Goal: Book appointment/travel/reservation

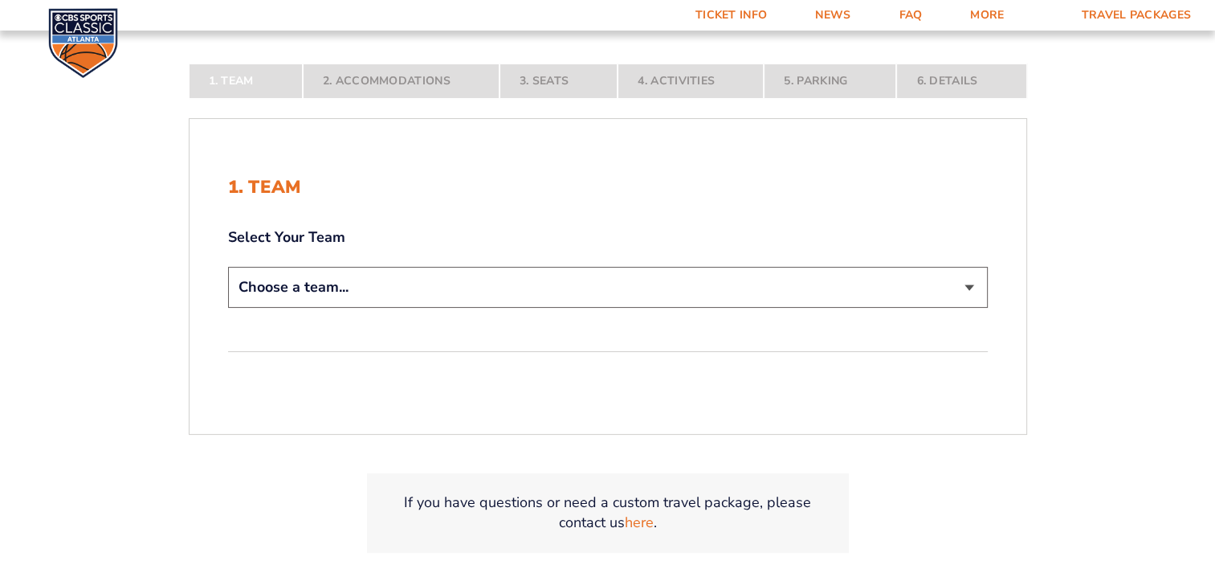
scroll to position [321, 0]
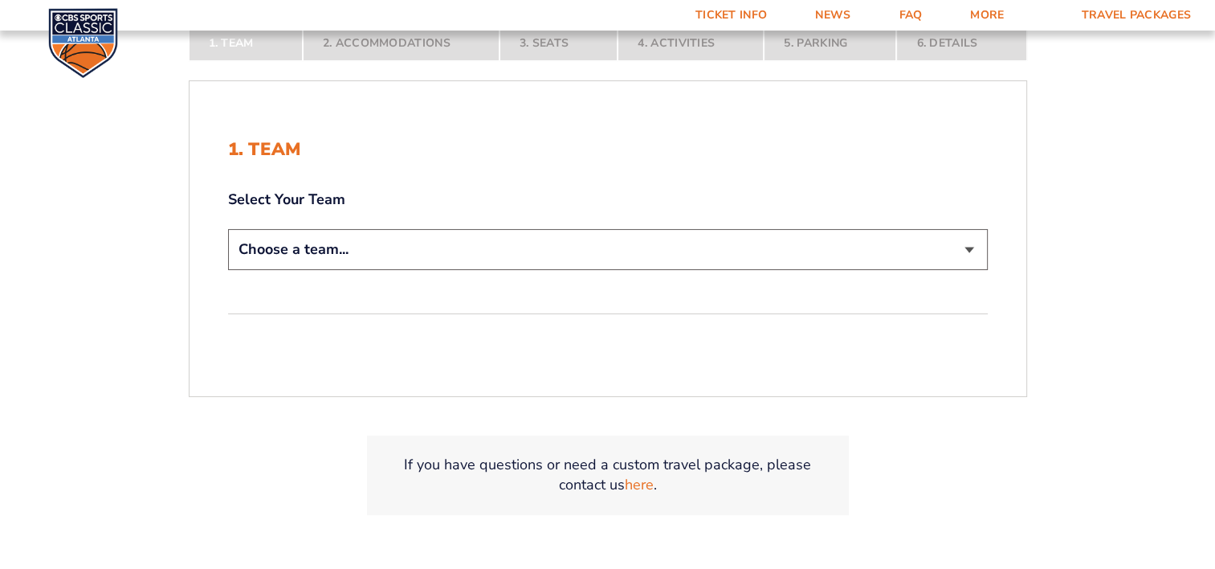
click at [966, 246] on select "Choose a team... [US_STATE] Wildcats [US_STATE] State Buckeyes [US_STATE] Tar H…" at bounding box center [608, 249] width 760 height 41
select select "20108"
click at [228, 229] on select "Choose a team... [US_STATE] Wildcats [US_STATE] State Buckeyes [US_STATE] Tar H…" at bounding box center [608, 249] width 760 height 41
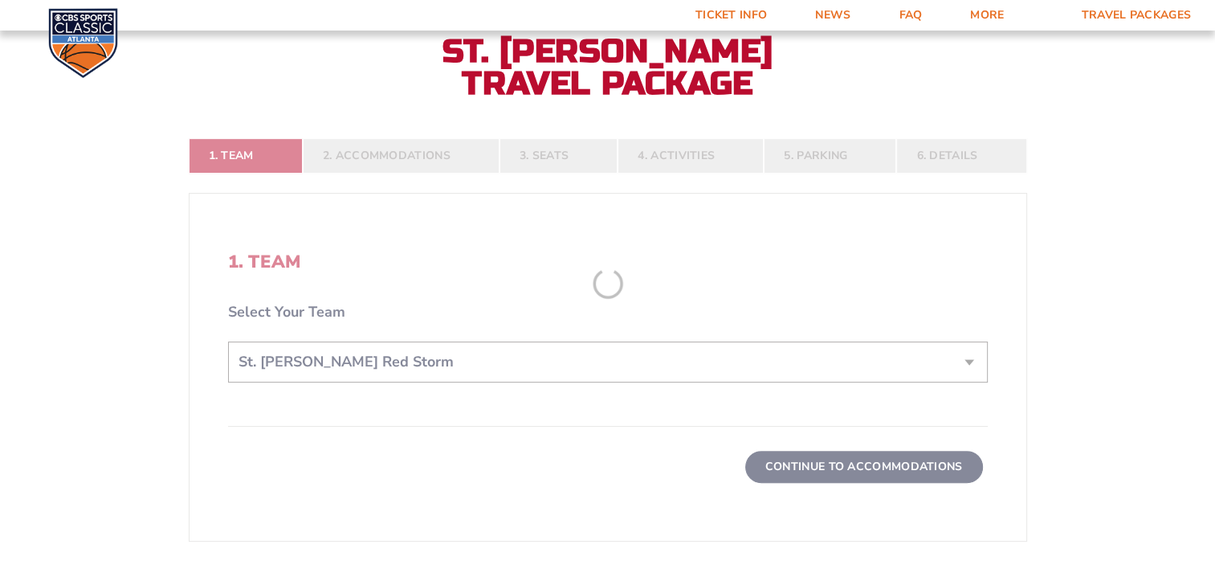
scroll to position [434, 0]
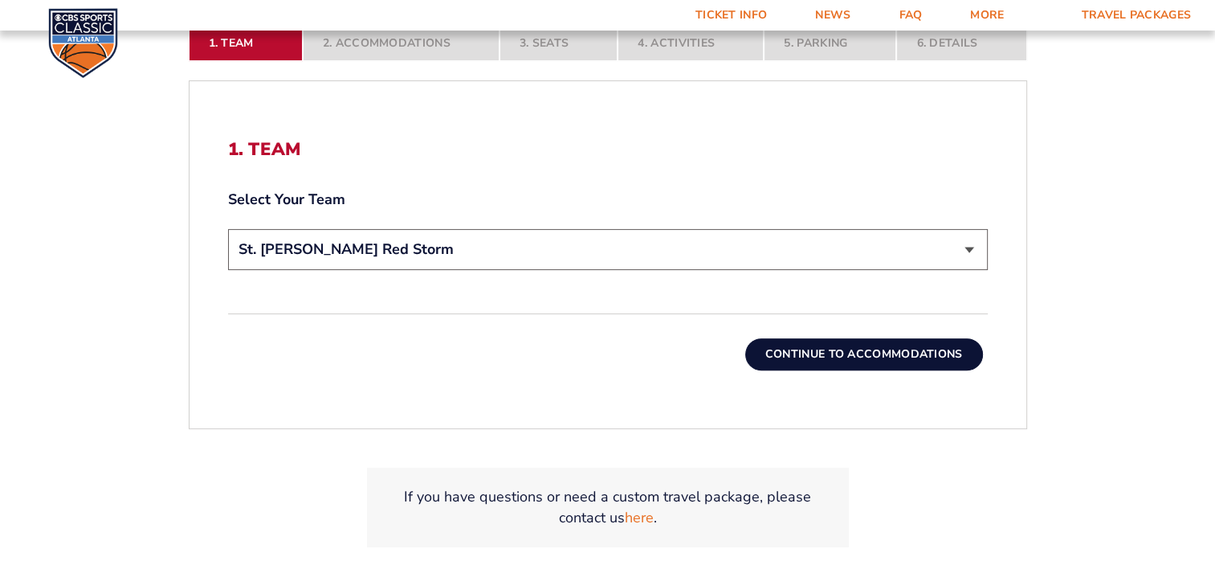
click at [860, 353] on button "Continue To Accommodations" at bounding box center [864, 354] width 238 height 32
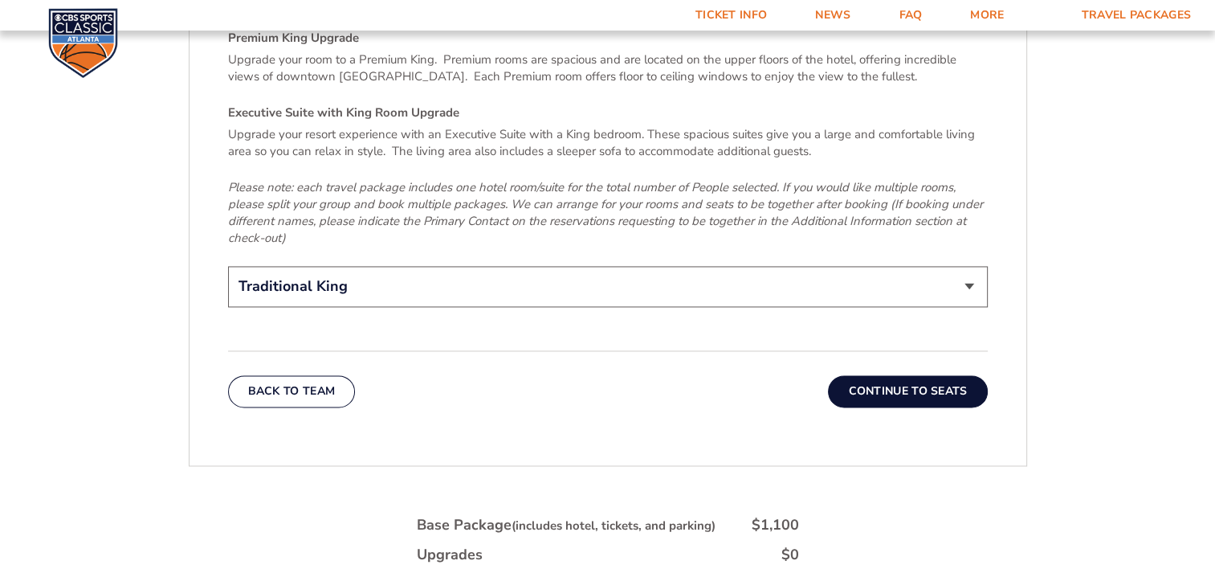
scroll to position [2598, 0]
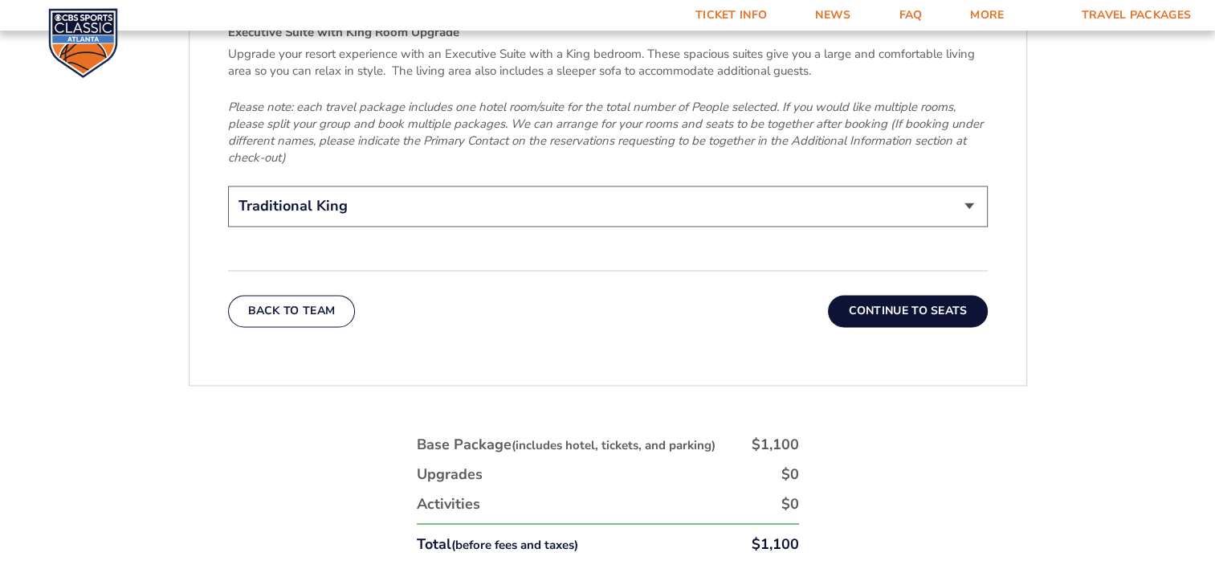
click at [969, 186] on select "Traditional King Traditional with 2 Queen Beds Upgrade (+$45 per night) Premium…" at bounding box center [608, 206] width 760 height 41
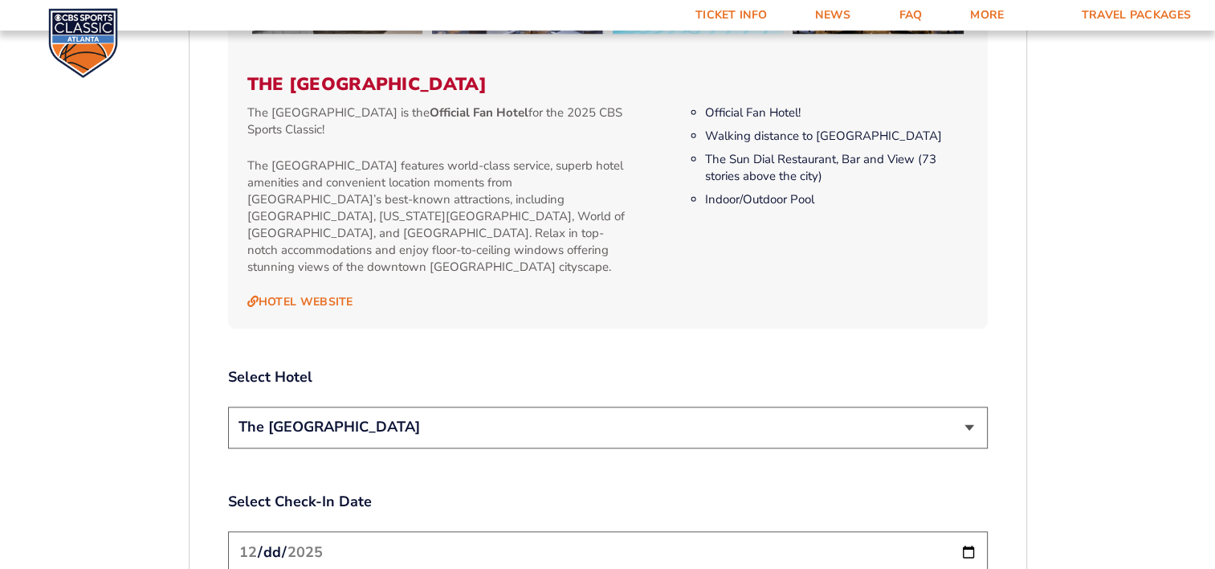
scroll to position [1875, 0]
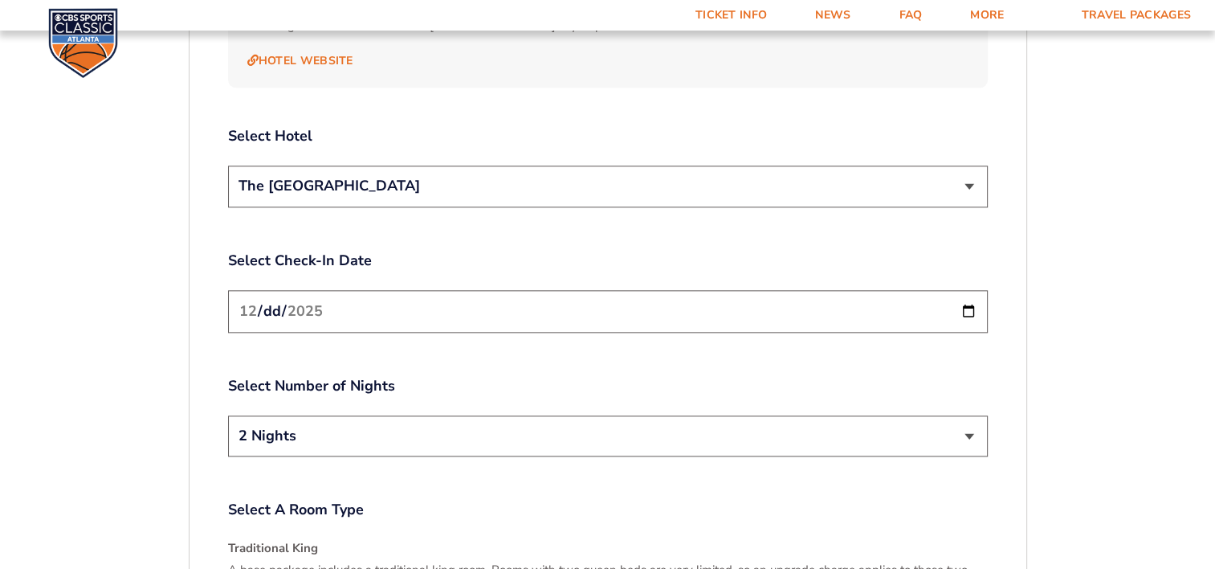
click at [969, 292] on input "[DATE]" at bounding box center [608, 311] width 760 height 43
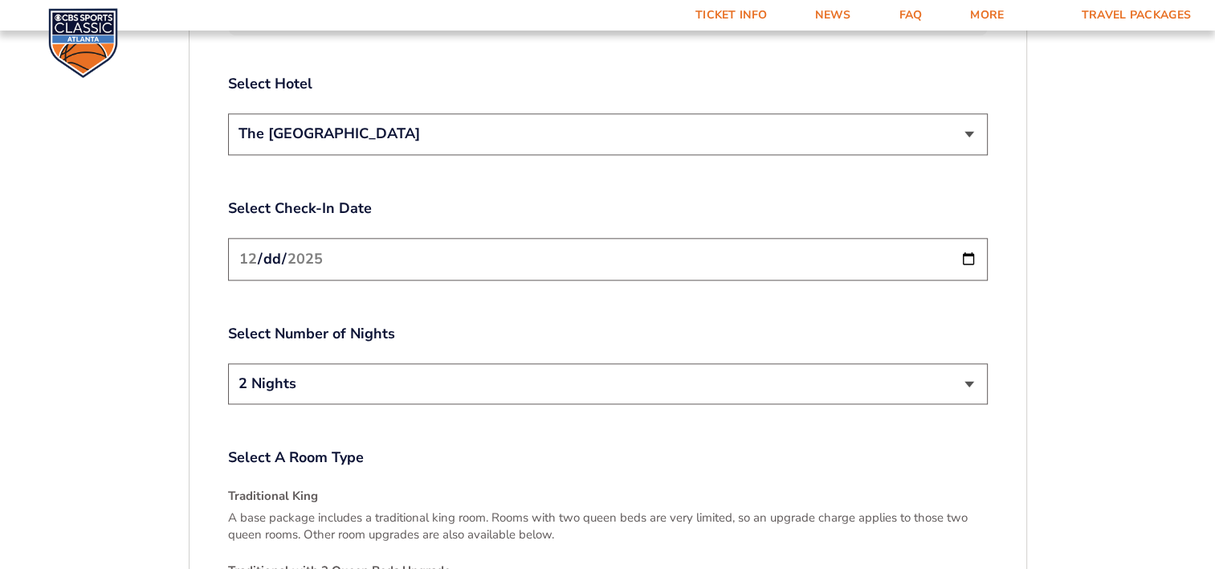
scroll to position [1955, 0]
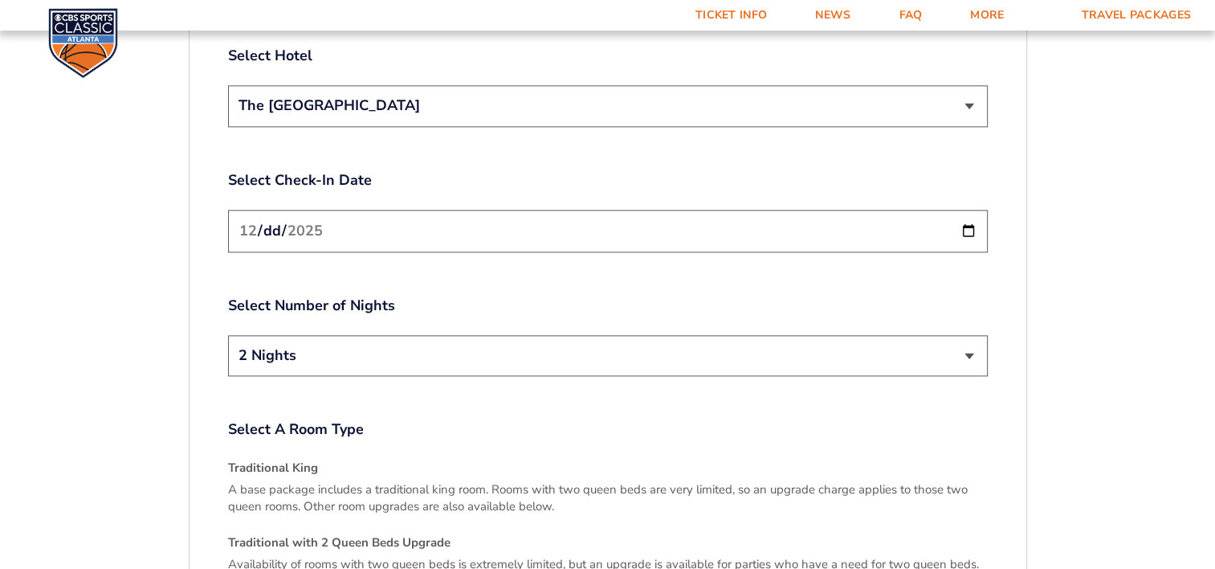
click at [968, 335] on select "2 Nights 3 Nights" at bounding box center [608, 355] width 760 height 41
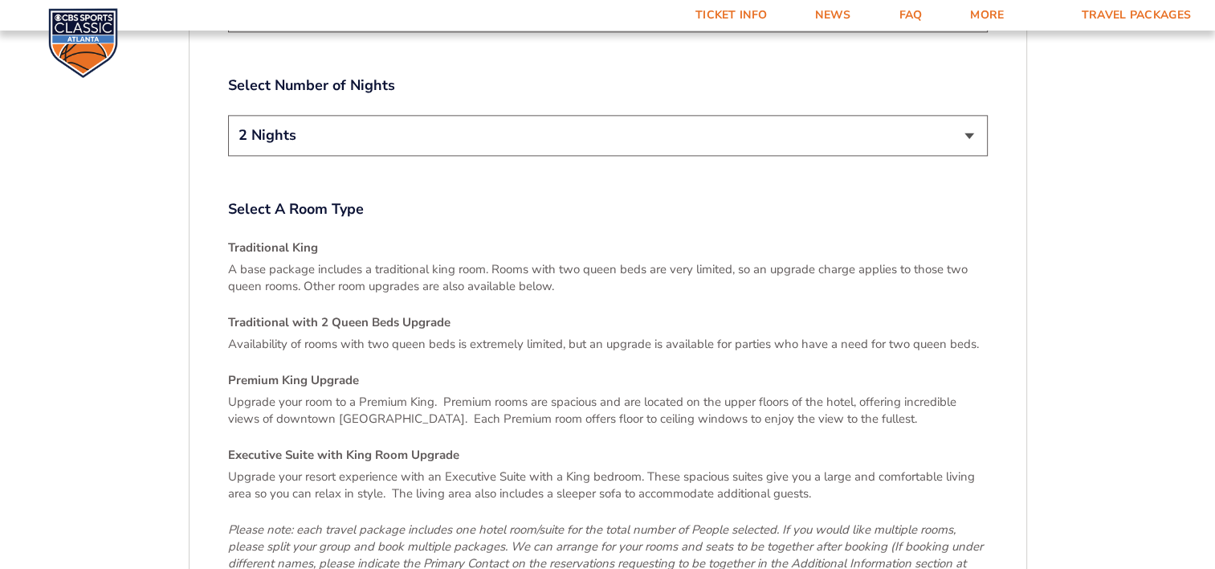
scroll to position [2196, 0]
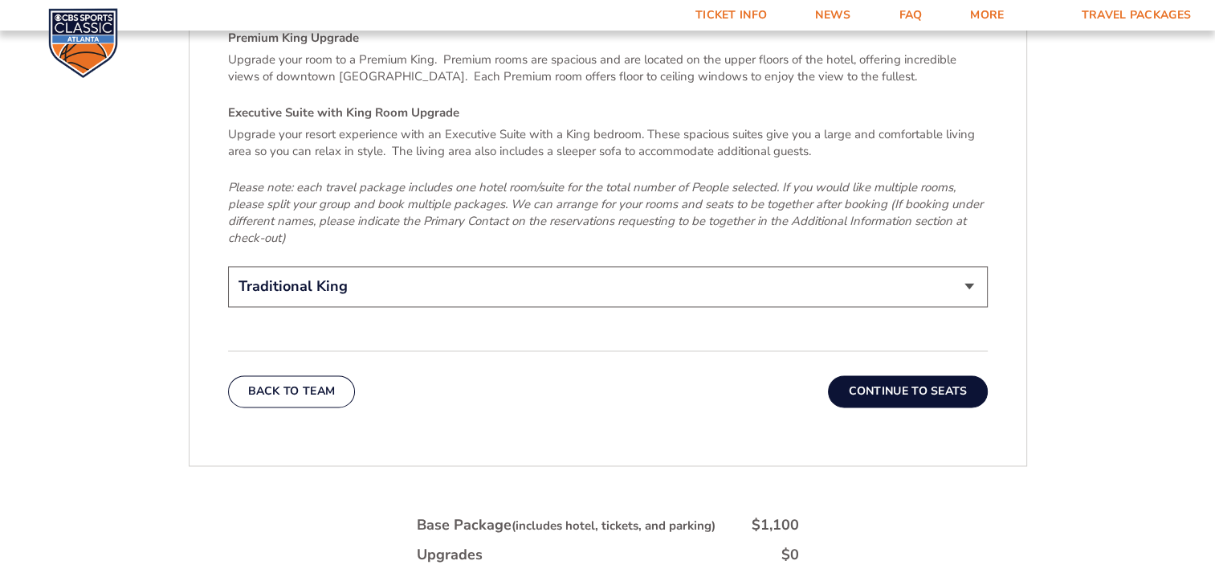
click at [949, 375] on button "Continue To Seats" at bounding box center [907, 391] width 159 height 32
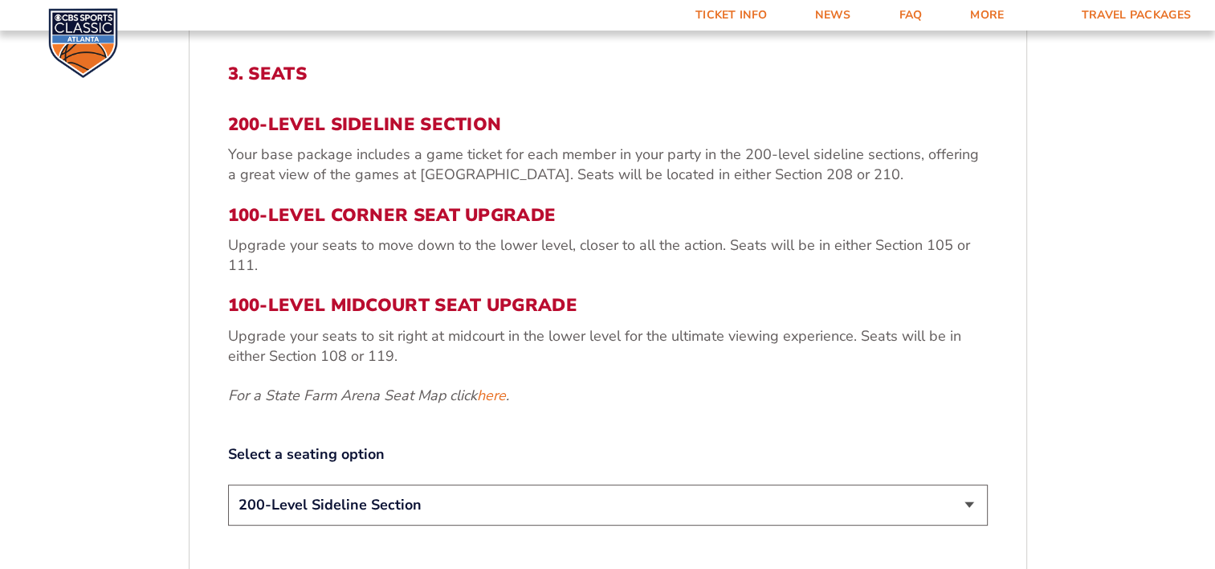
scroll to position [590, 0]
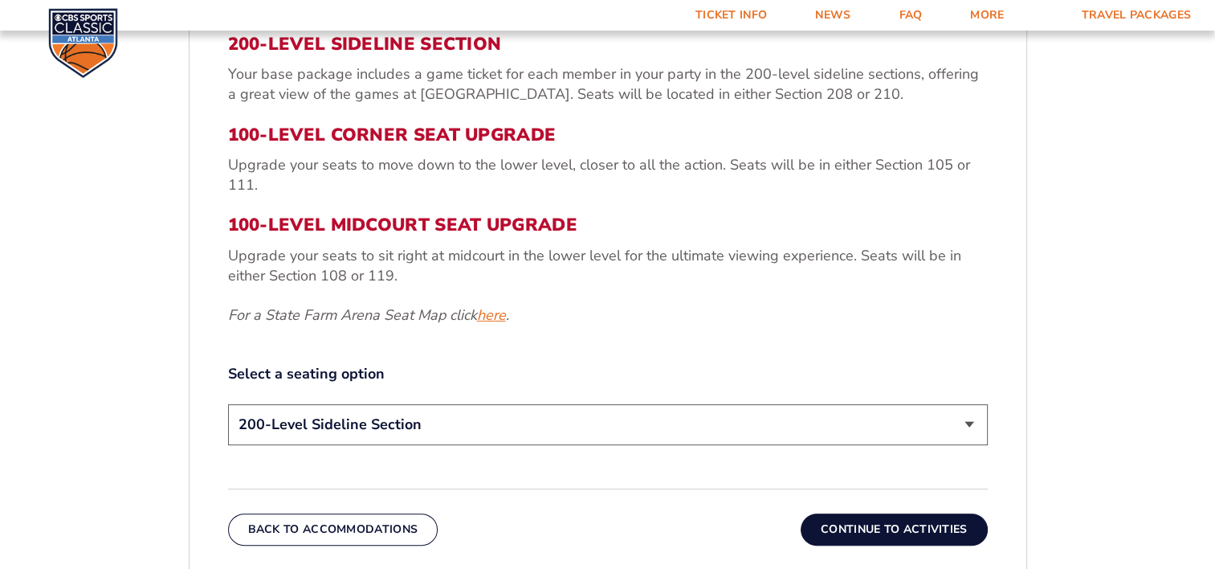
click at [499, 317] on link "here" at bounding box center [491, 315] width 29 height 20
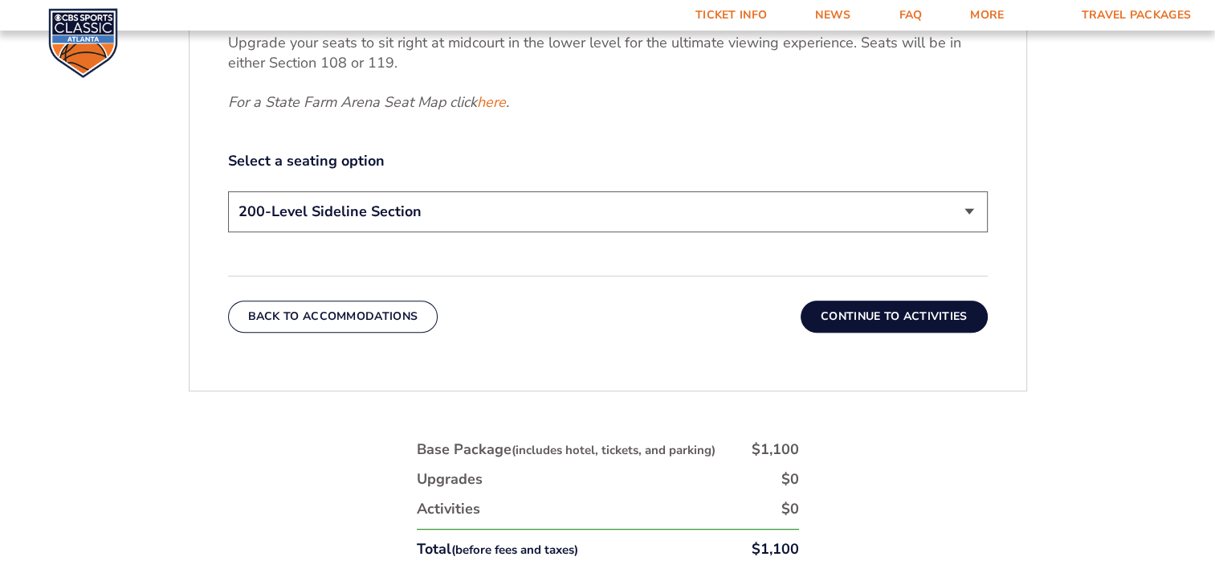
scroll to position [831, 0]
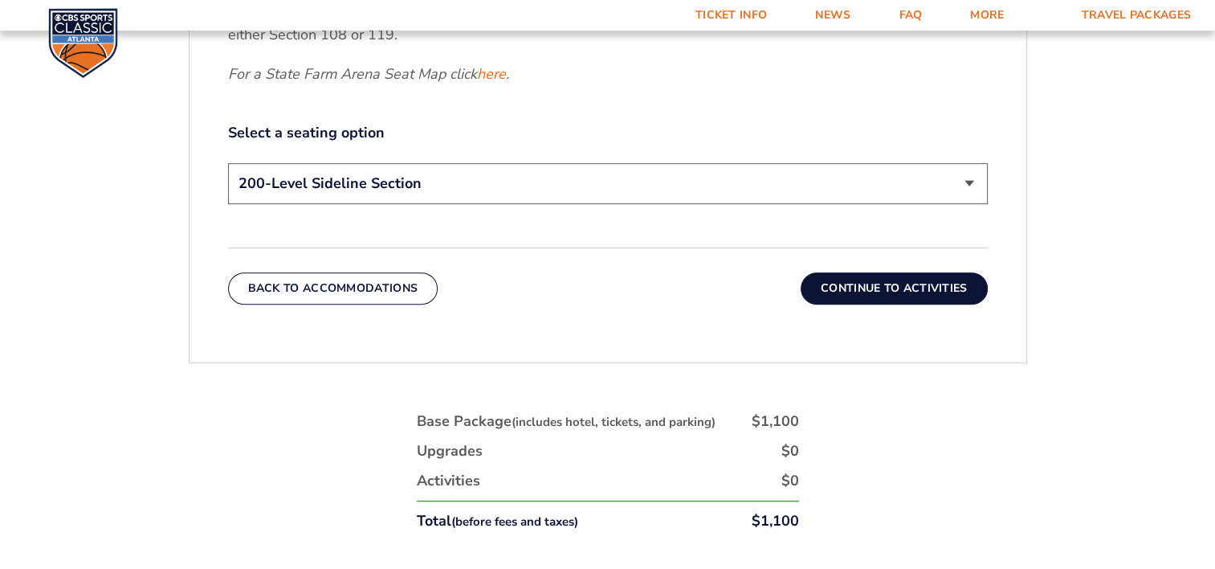
click at [846, 289] on button "Continue To Activities" at bounding box center [894, 288] width 187 height 32
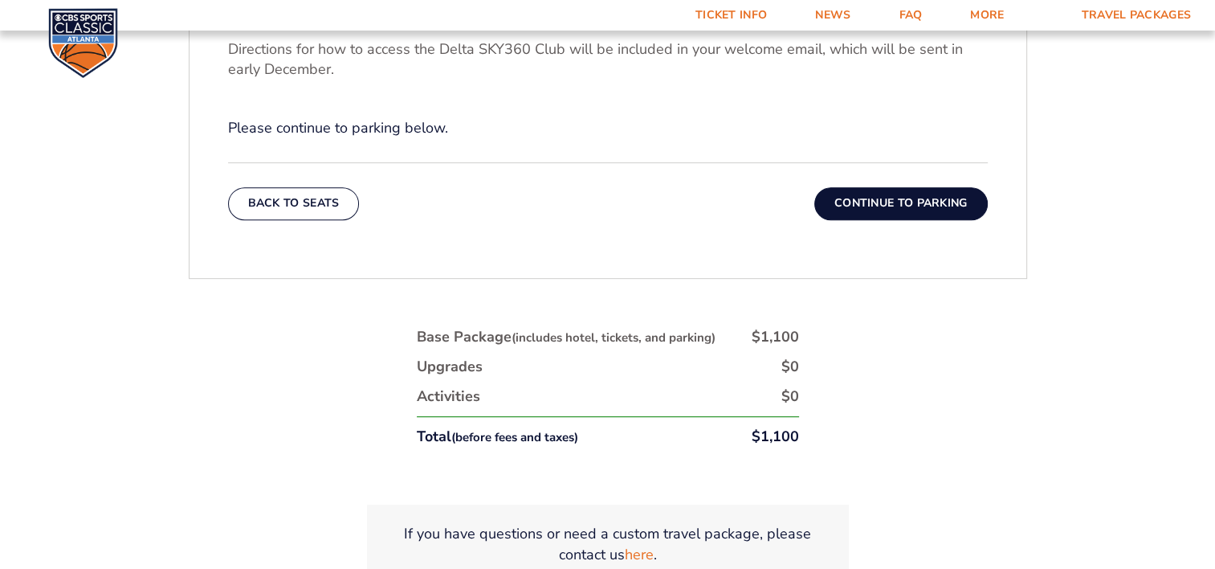
scroll to position [750, 0]
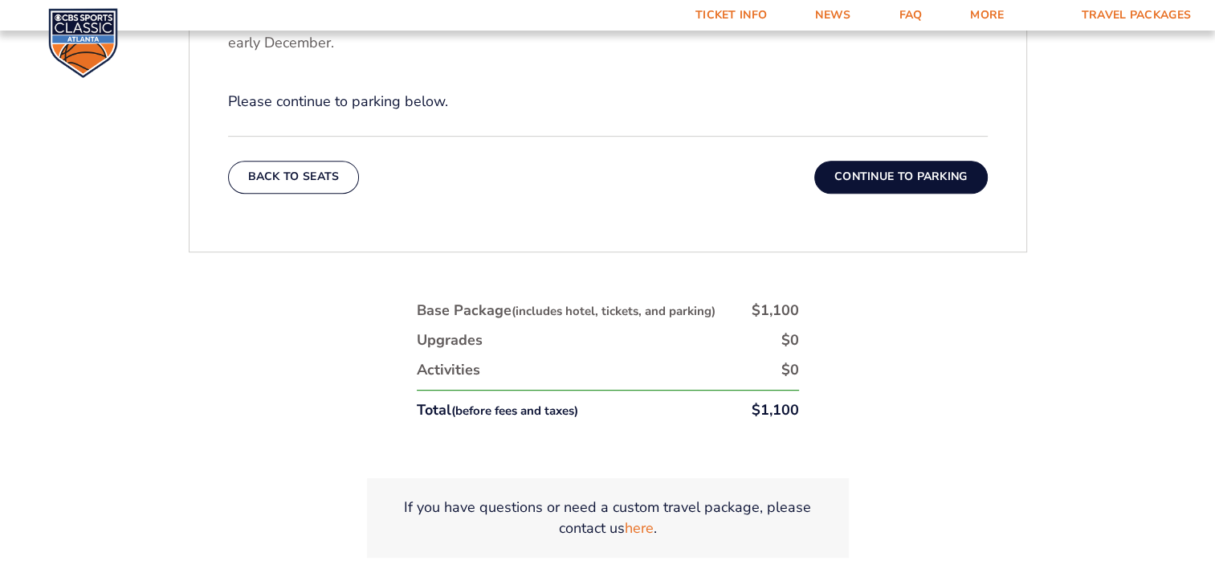
click at [912, 183] on button "Continue To Parking" at bounding box center [900, 177] width 173 height 32
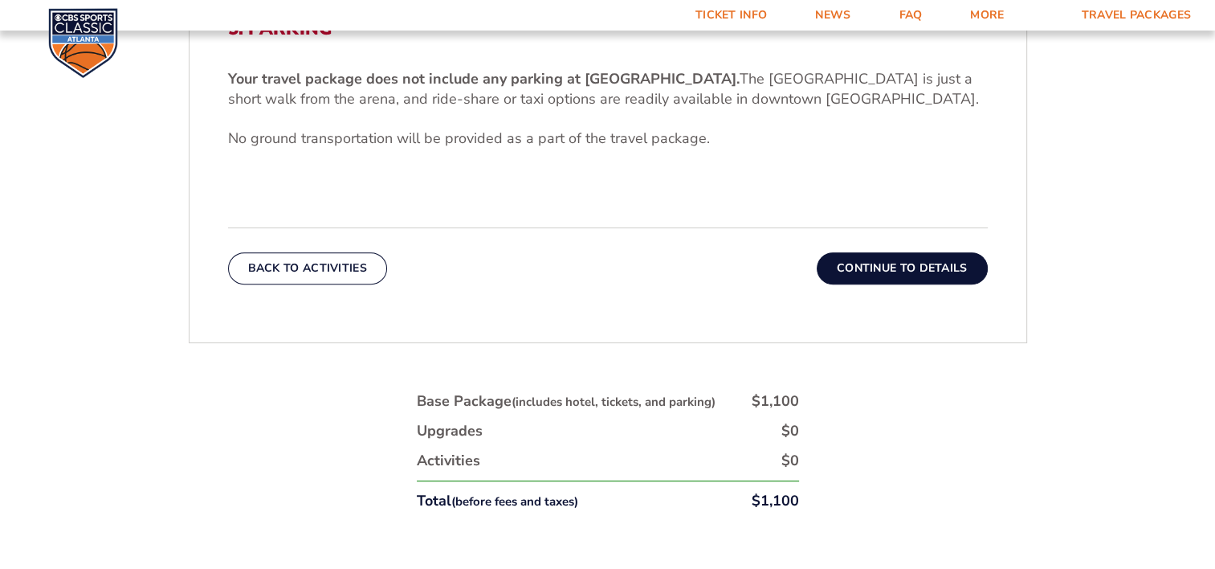
scroll to position [509, 0]
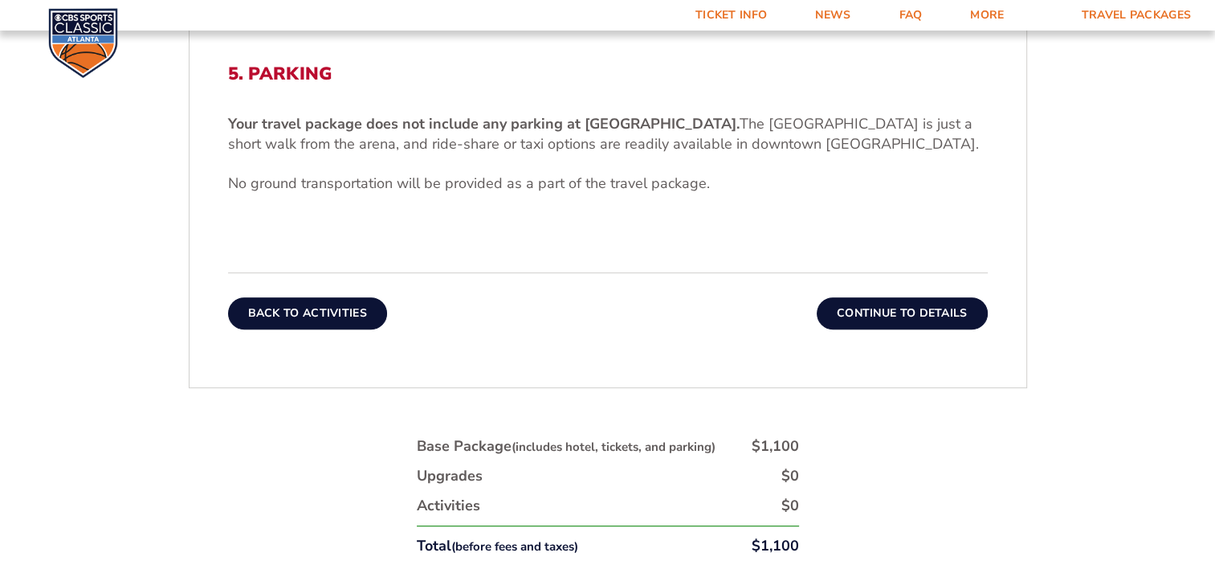
click at [318, 311] on button "Back To Activities" at bounding box center [307, 313] width 159 height 32
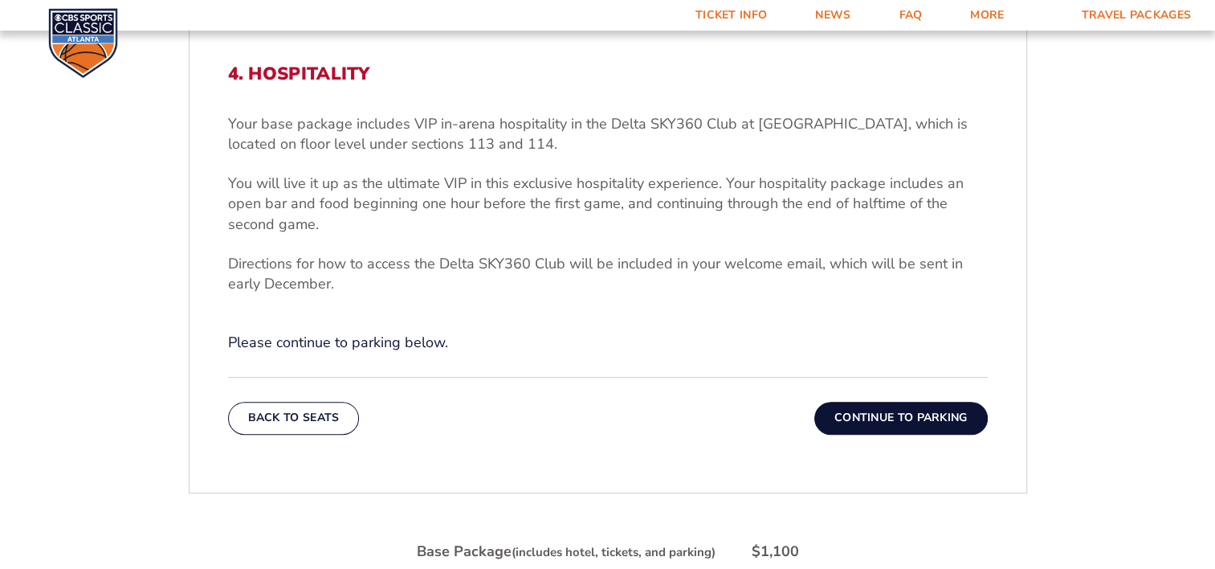
click at [890, 418] on button "Continue To Parking" at bounding box center [900, 418] width 173 height 32
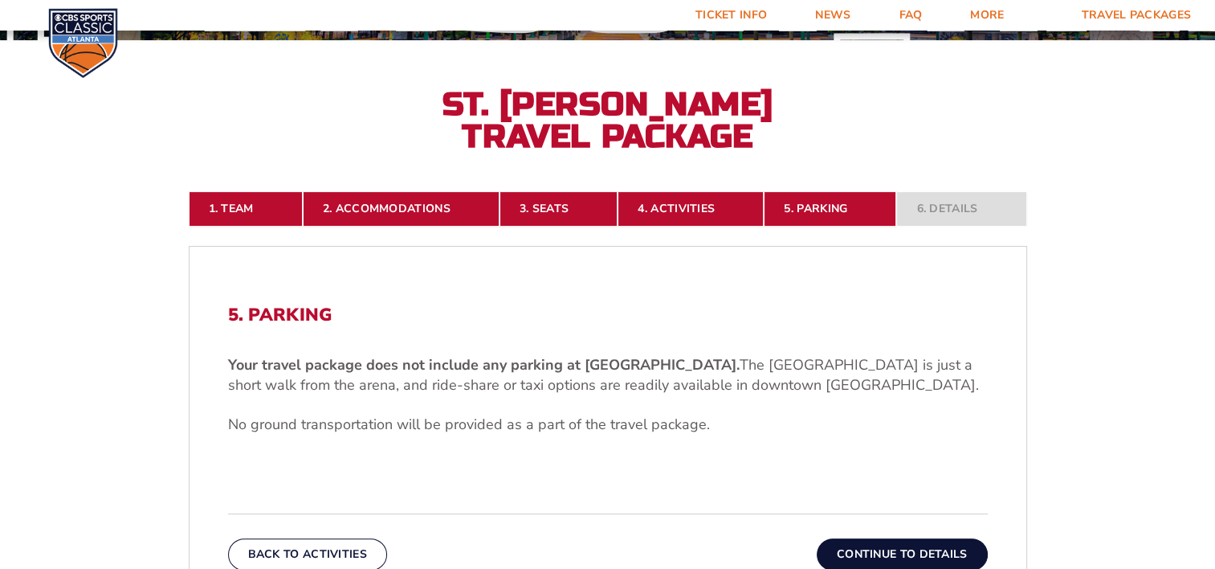
scroll to position [429, 0]
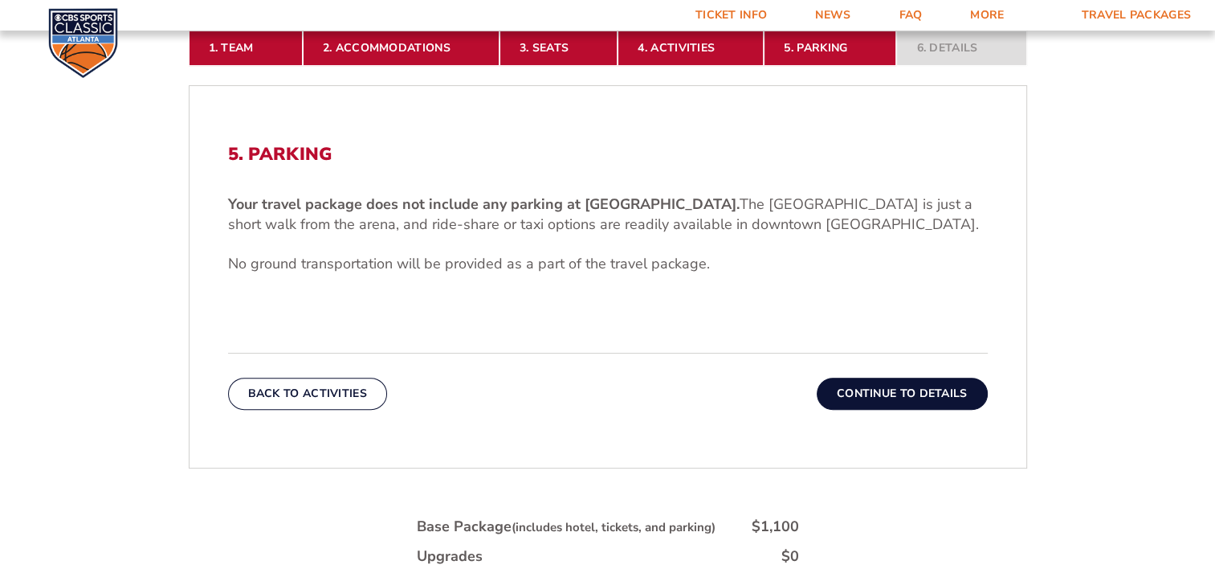
click at [895, 388] on button "Continue To Details" at bounding box center [902, 394] width 171 height 32
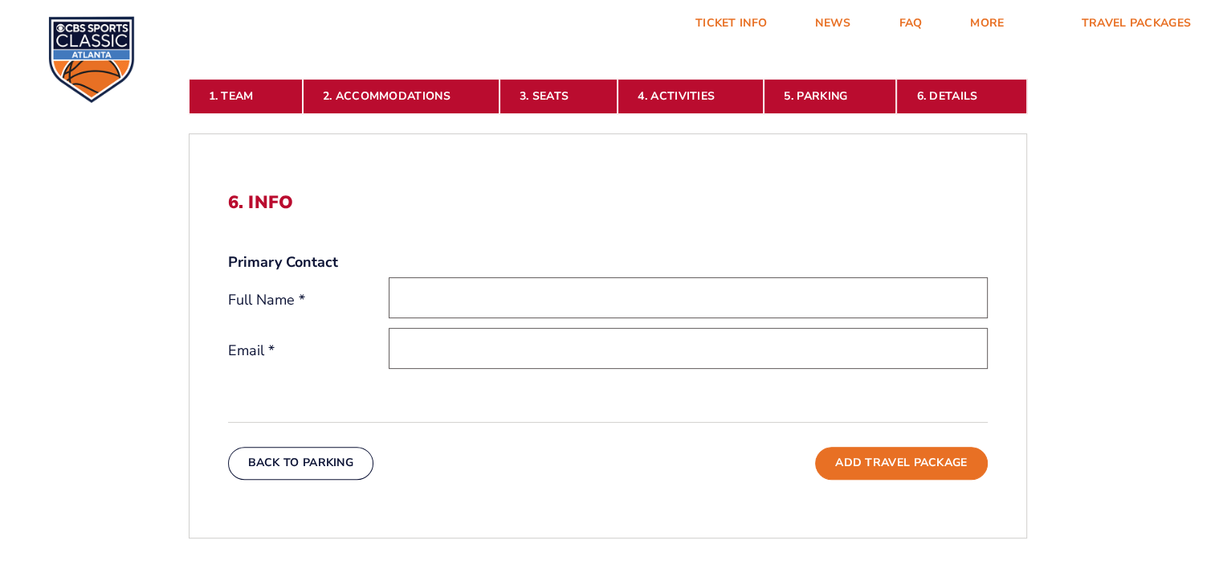
scroll to position [0, 0]
